Goal: Task Accomplishment & Management: Use online tool/utility

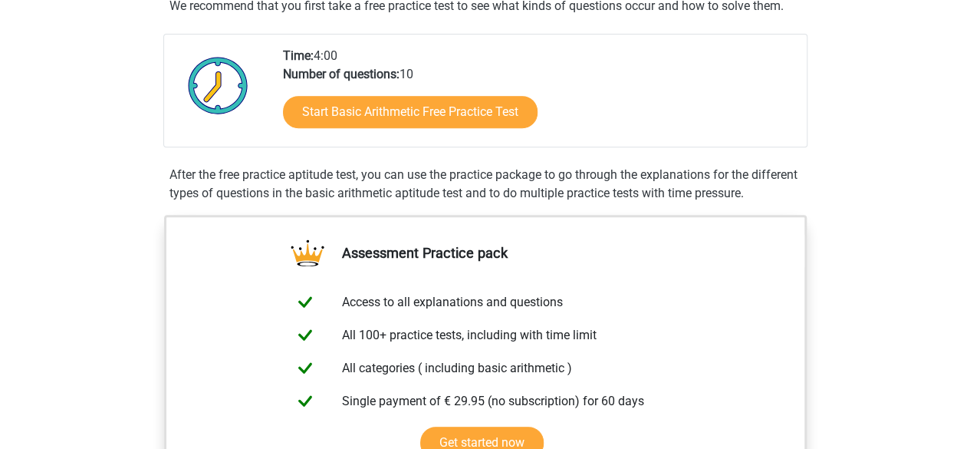
scroll to position [230, 0]
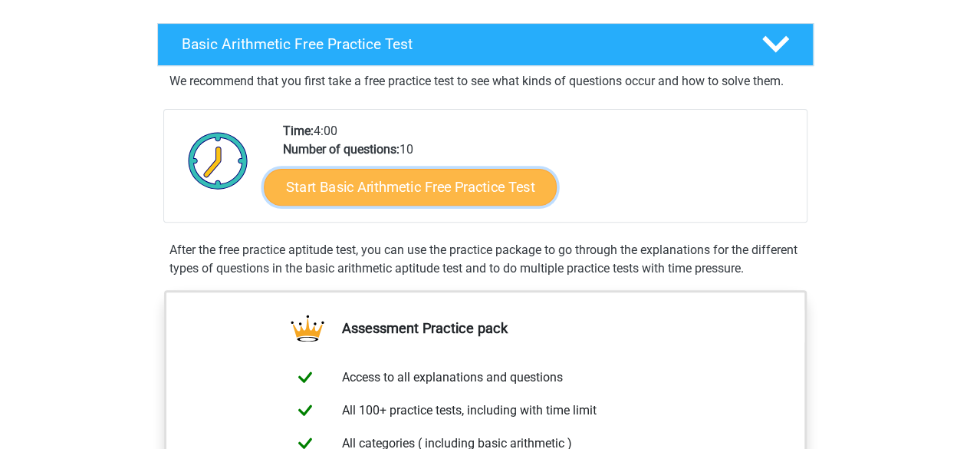
drag, startPoint x: 431, startPoint y: 174, endPoint x: 409, endPoint y: 191, distance: 27.9
drag, startPoint x: 409, startPoint y: 191, endPoint x: 401, endPoint y: 182, distance: 12.0
click at [401, 182] on link "Start Basic Arithmetic Free Practice Test" at bounding box center [410, 186] width 293 height 37
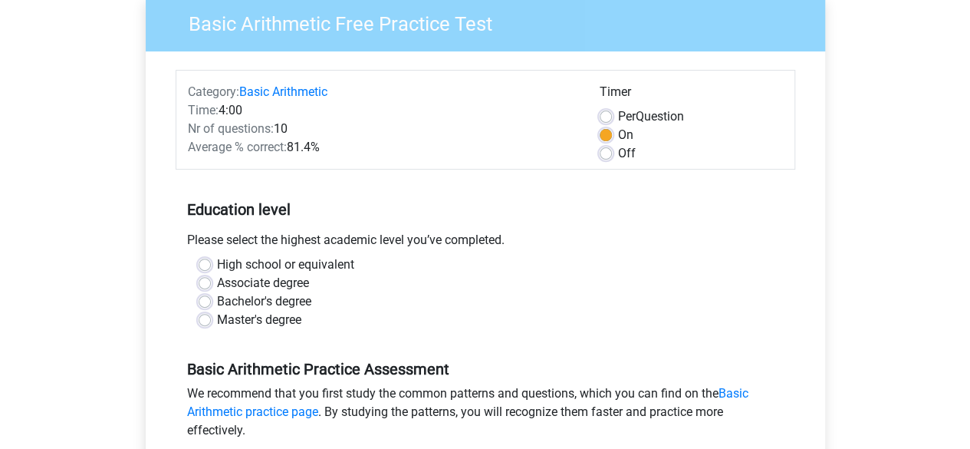
scroll to position [153, 0]
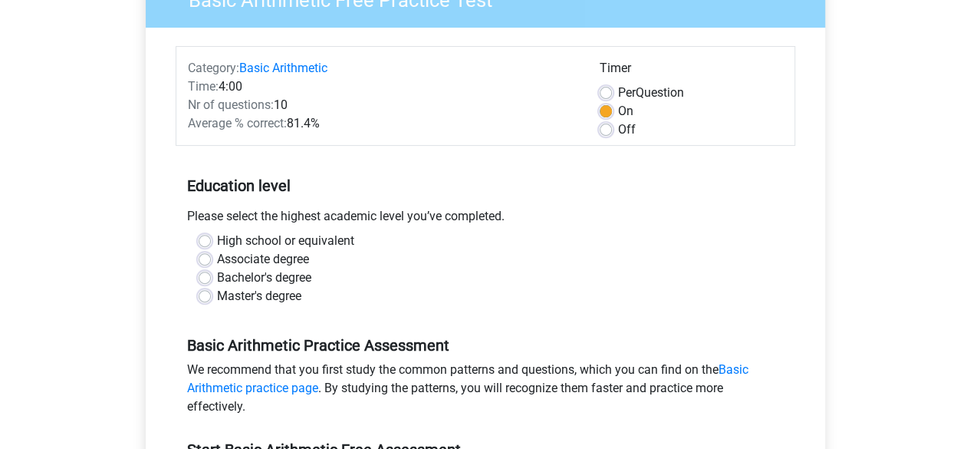
click at [268, 281] on label "Bachelor's degree" at bounding box center [264, 277] width 94 height 18
click at [211, 281] on input "Bachelor's degree" at bounding box center [205, 275] width 12 height 15
radio input "true"
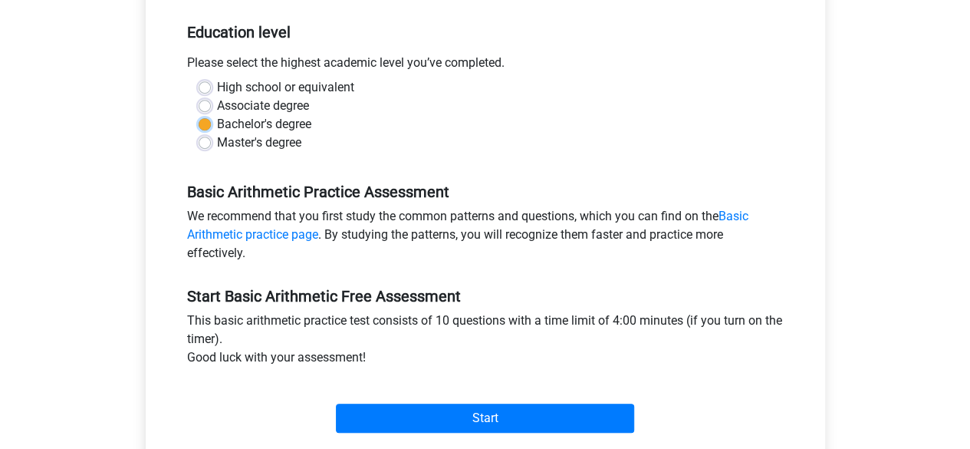
scroll to position [460, 0]
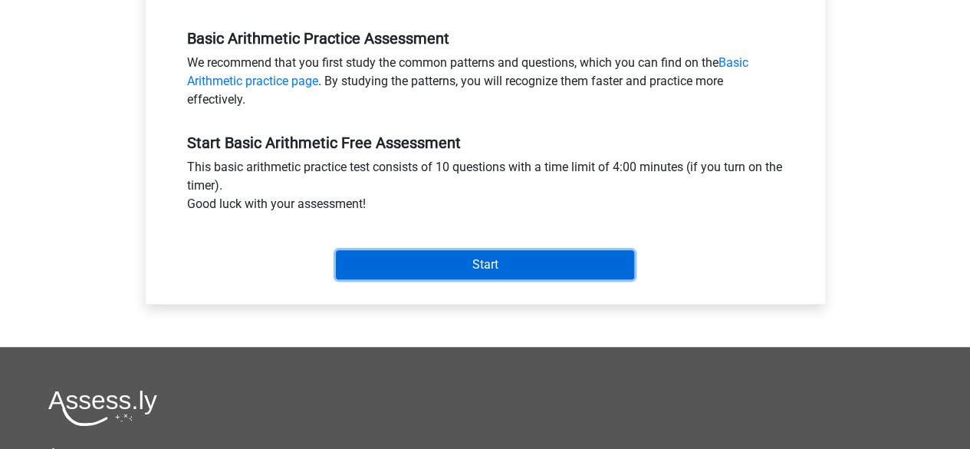
click at [523, 255] on input "Start" at bounding box center [485, 264] width 298 height 29
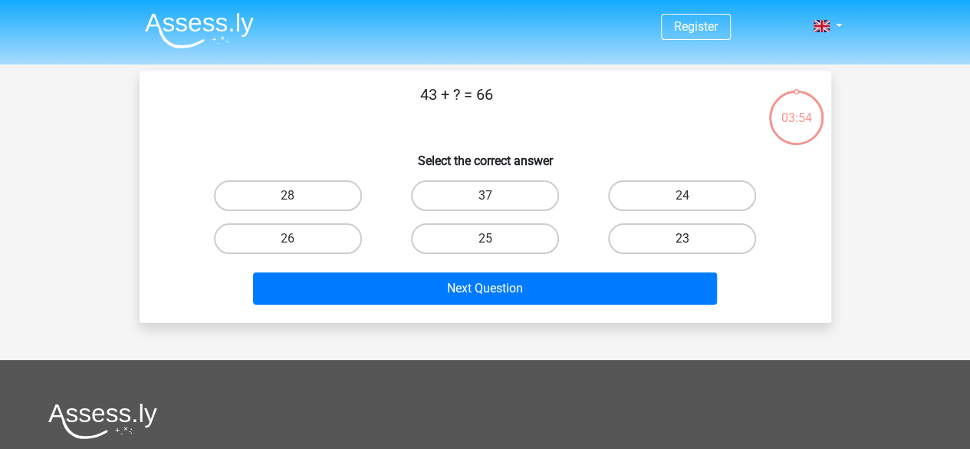
click at [728, 239] on label "23" at bounding box center [682, 238] width 148 height 31
click at [693, 239] on input "23" at bounding box center [688, 244] width 10 height 10
radio input "true"
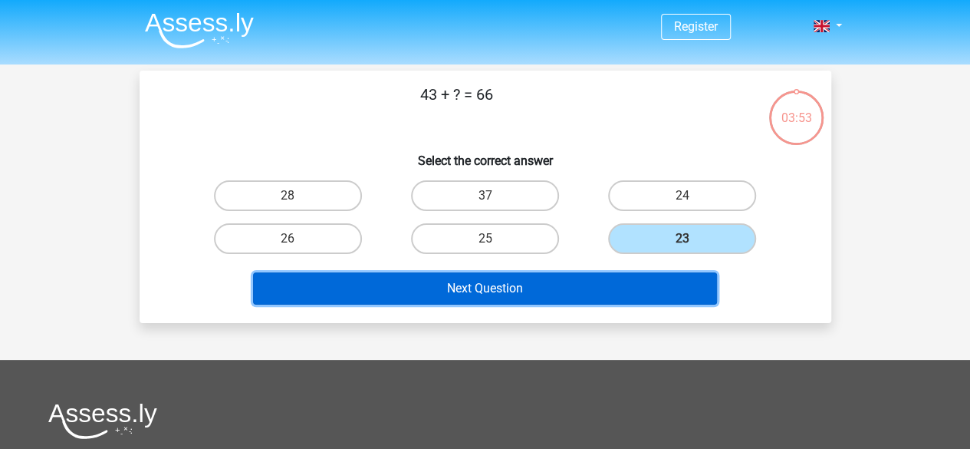
click at [534, 285] on button "Next Question" at bounding box center [485, 288] width 464 height 32
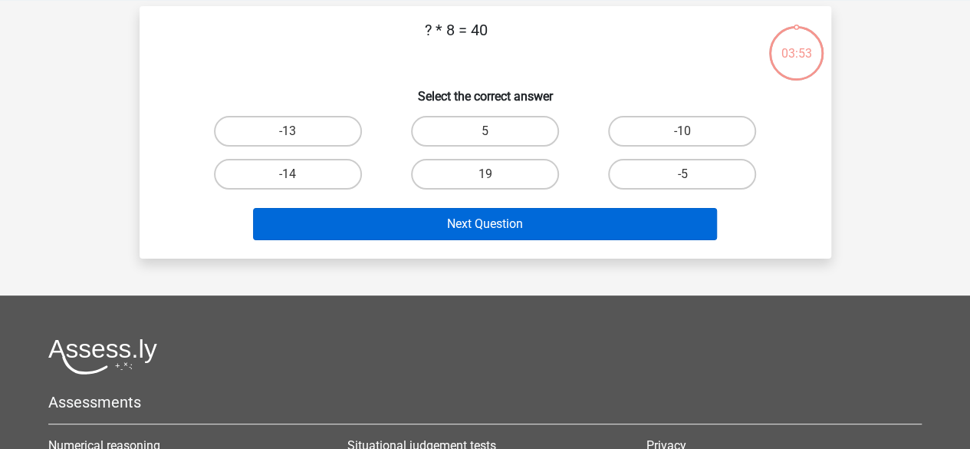
scroll to position [71, 0]
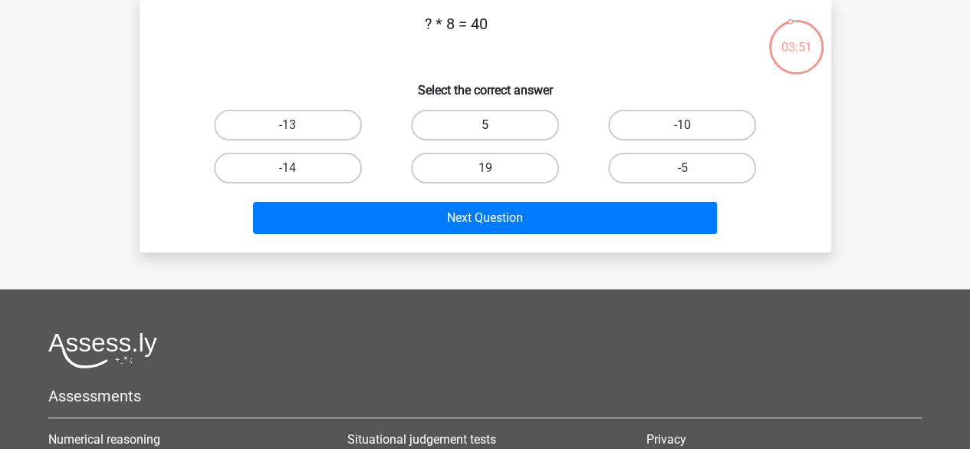
click at [459, 120] on label "5" at bounding box center [485, 125] width 148 height 31
click at [485, 125] on input "5" at bounding box center [490, 130] width 10 height 10
radio input "true"
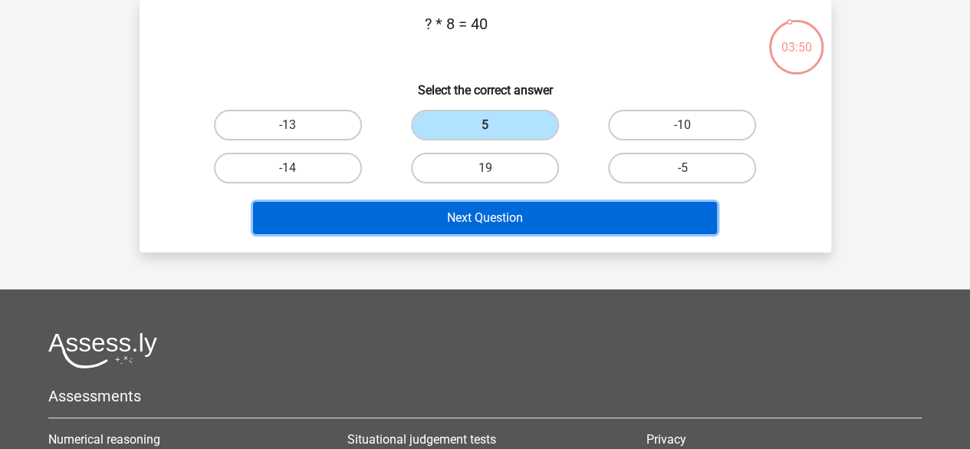
click at [450, 229] on button "Next Question" at bounding box center [485, 218] width 464 height 32
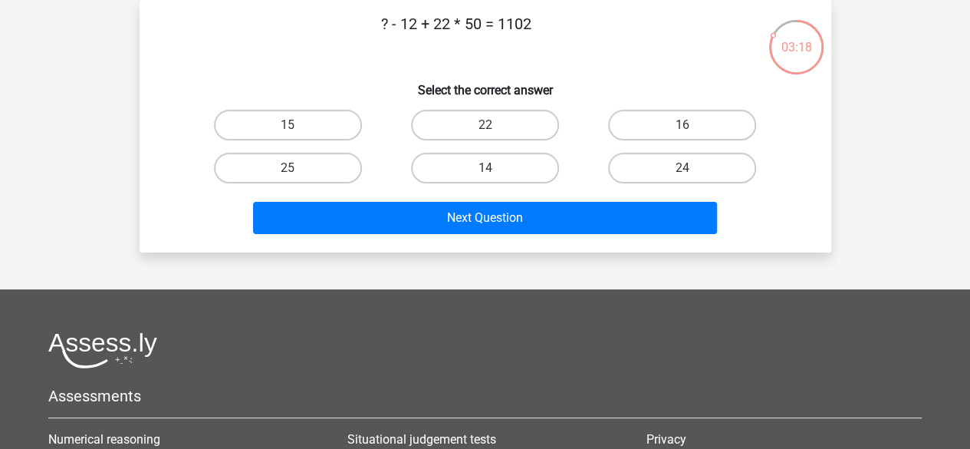
click at [318, 26] on p "? - 12 + 22 * 50 = 1102" at bounding box center [456, 35] width 585 height 46
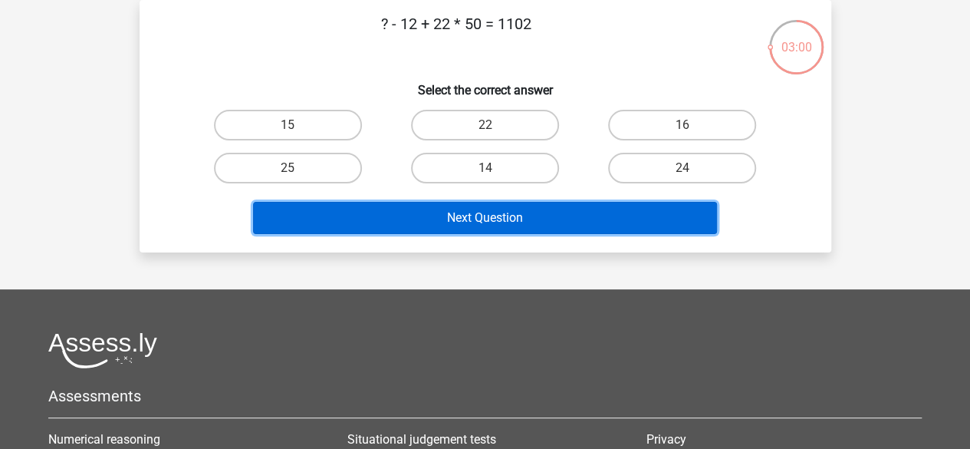
click at [531, 215] on button "Next Question" at bounding box center [485, 218] width 464 height 32
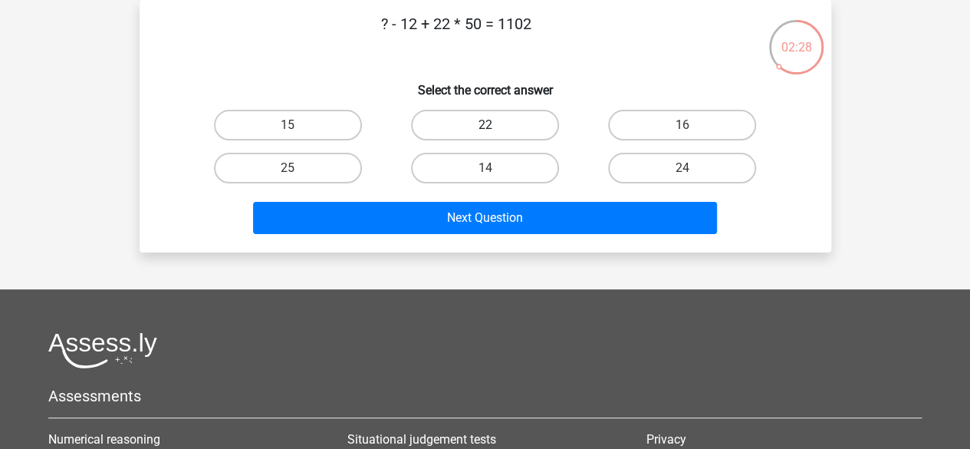
click at [509, 113] on label "22" at bounding box center [485, 125] width 148 height 31
click at [495, 125] on input "22" at bounding box center [490, 130] width 10 height 10
radio input "true"
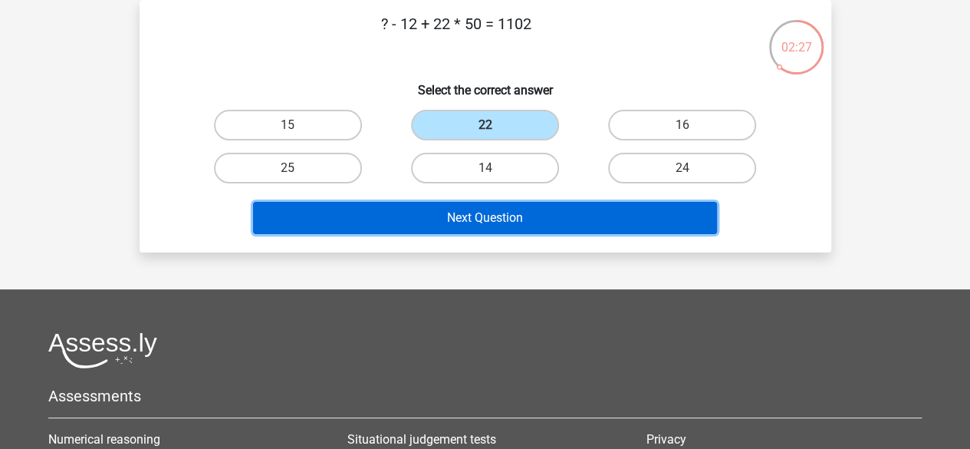
click at [483, 229] on button "Next Question" at bounding box center [485, 218] width 464 height 32
